Goal: Find contact information: Find contact information

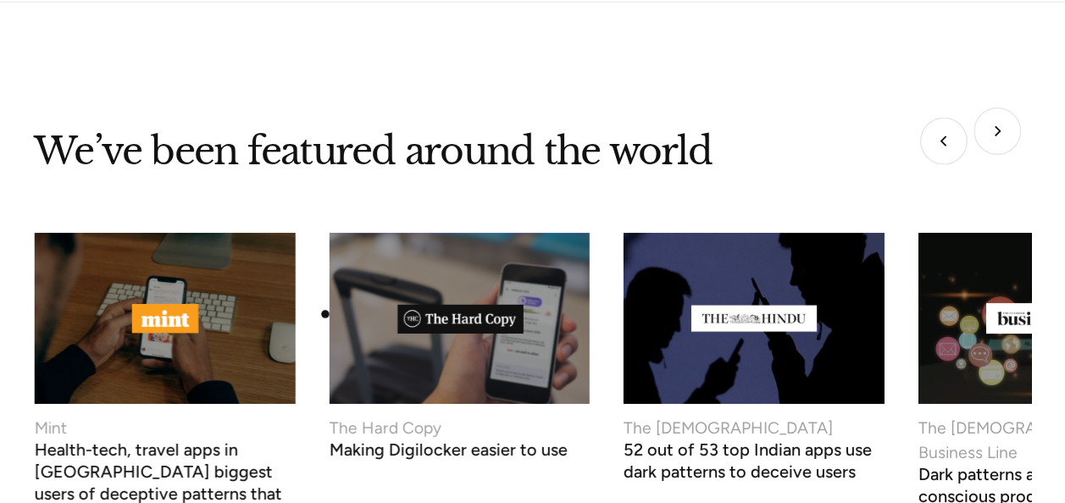
scroll to position [6468, 0]
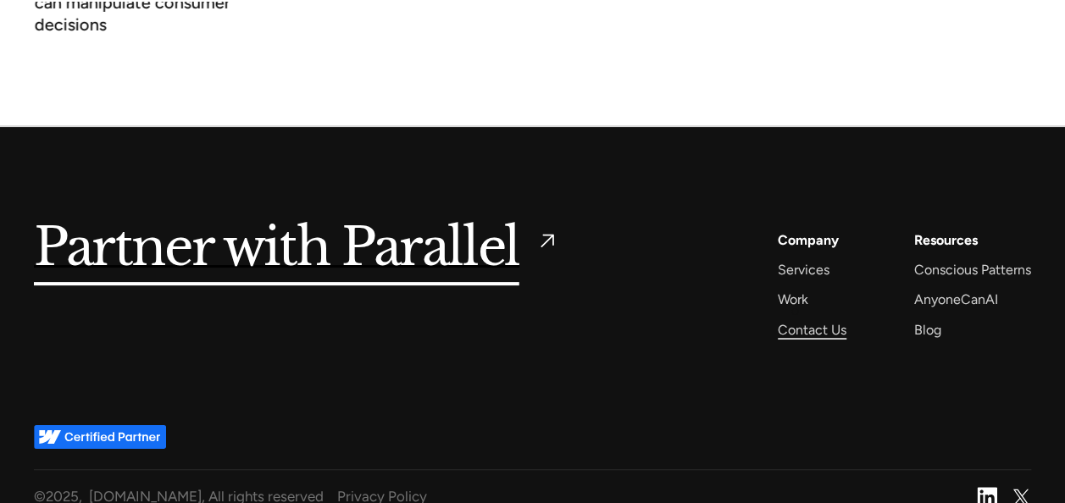
click at [795, 318] on div "Contact Us" at bounding box center [812, 329] width 69 height 23
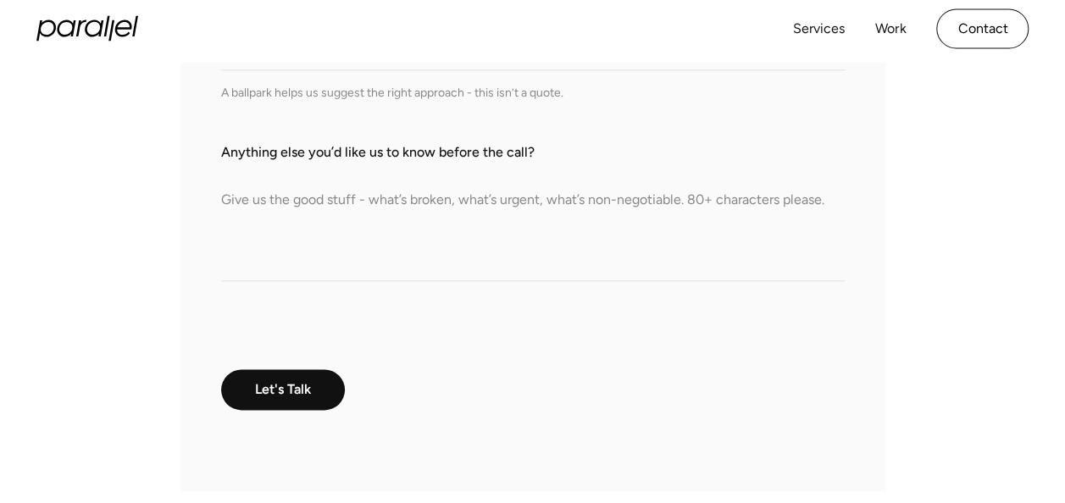
scroll to position [889, 0]
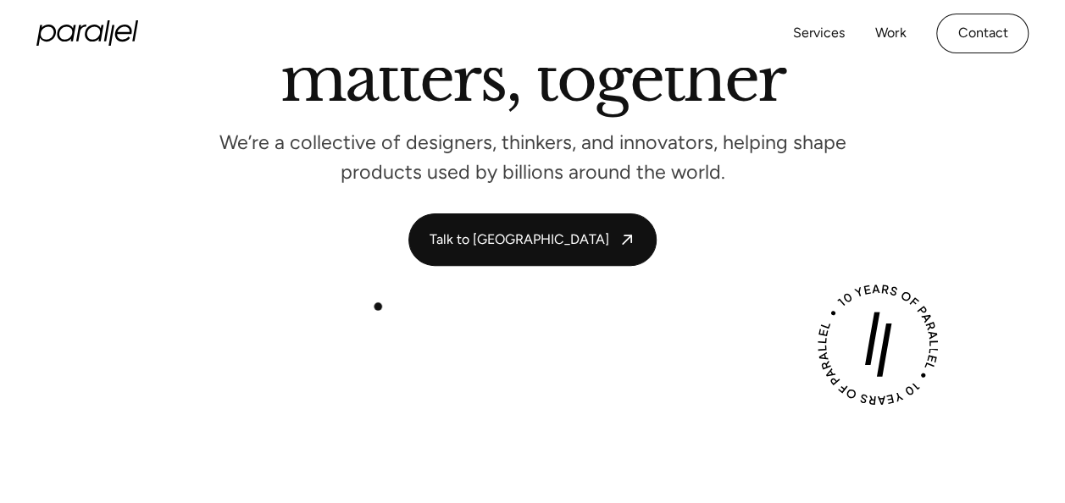
scroll to position [178, 0]
